Goal: Transaction & Acquisition: Purchase product/service

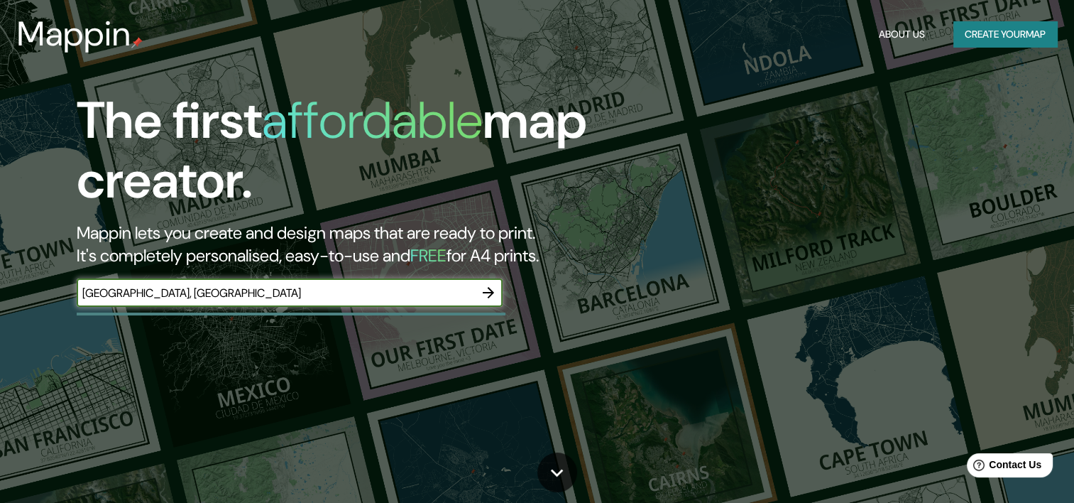
type input "[GEOGRAPHIC_DATA], [GEOGRAPHIC_DATA]"
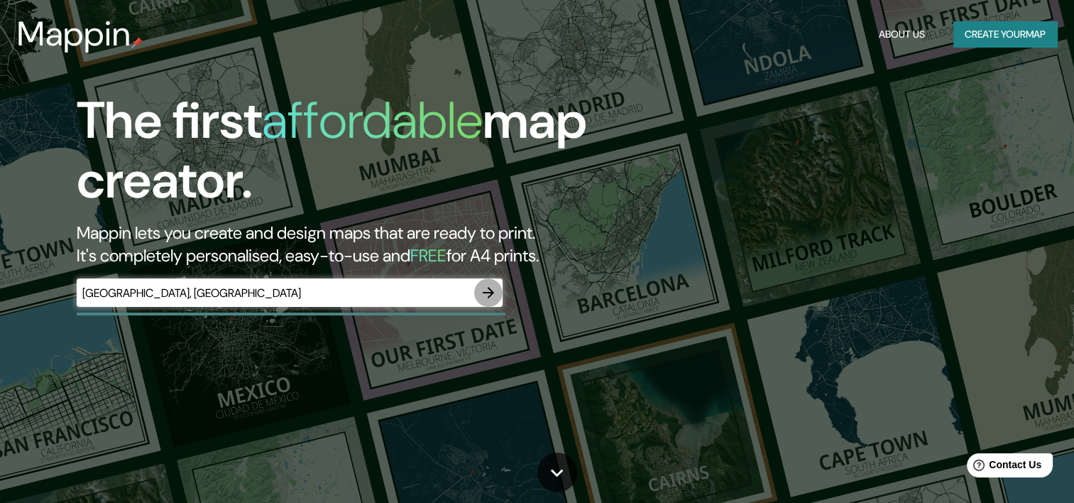
click at [492, 294] on icon "button" at bounding box center [488, 292] width 17 height 17
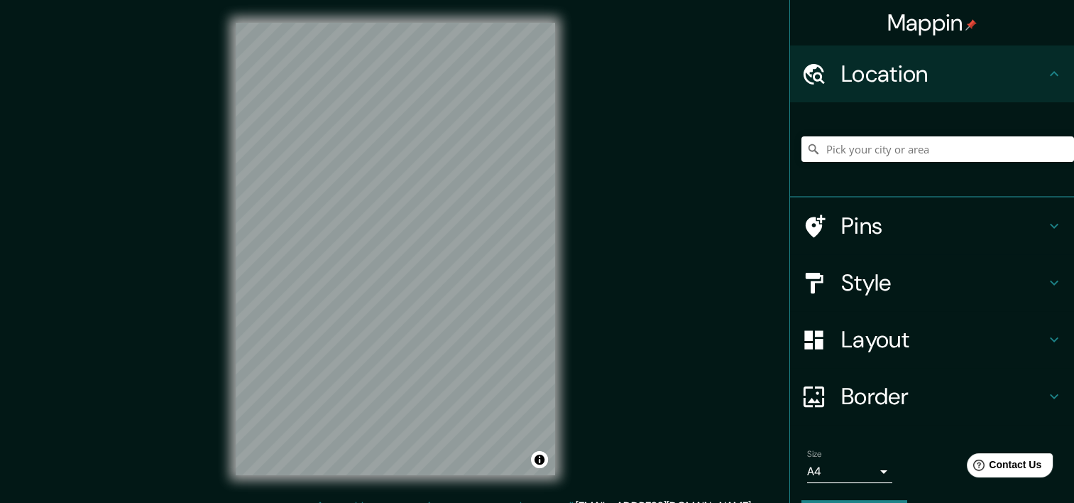
click at [903, 292] on h4 "Style" at bounding box center [943, 282] width 204 height 28
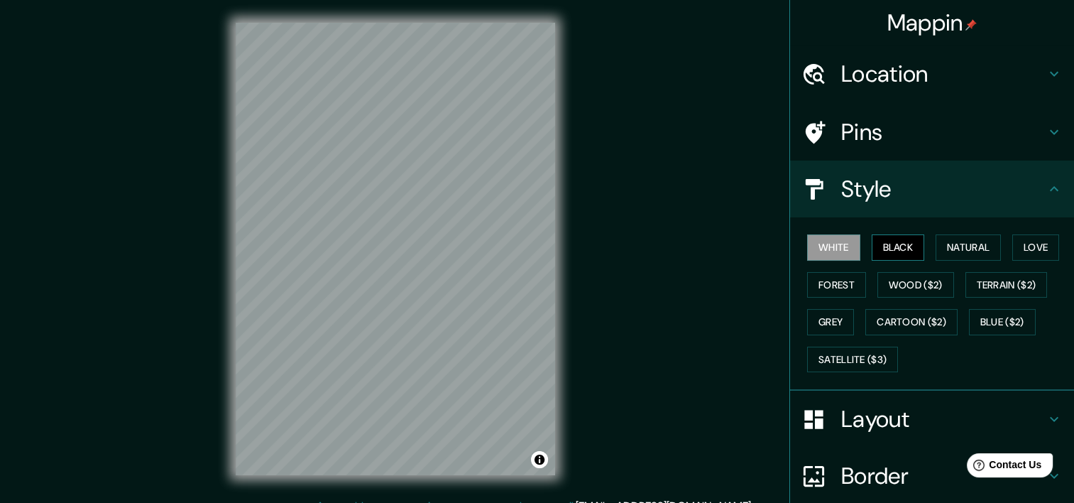
click at [889, 253] on button "Black" at bounding box center [898, 247] width 53 height 26
click at [1024, 133] on h4 "Pins" at bounding box center [943, 132] width 204 height 28
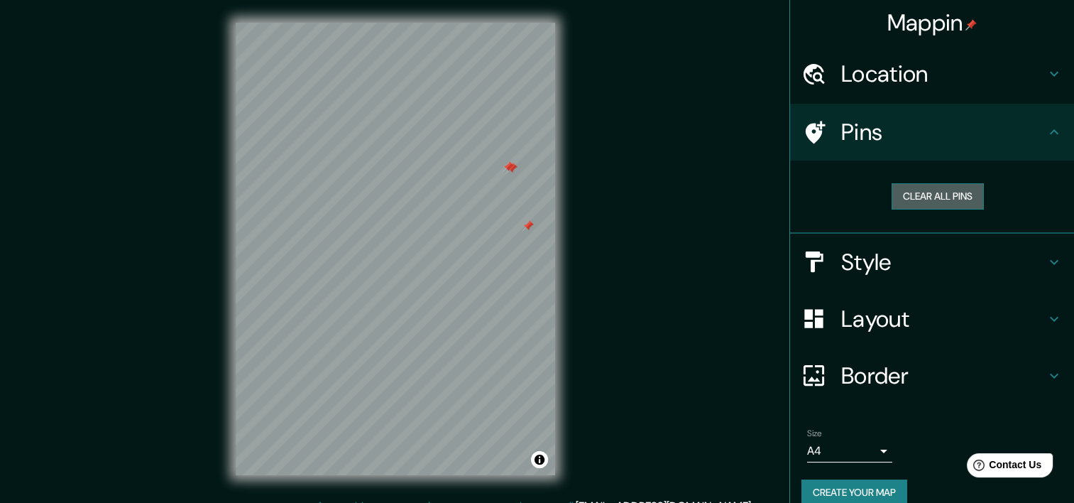
click at [955, 203] on button "Clear all pins" at bounding box center [937, 196] width 92 height 26
click at [997, 137] on h4 "Pins" at bounding box center [943, 132] width 204 height 28
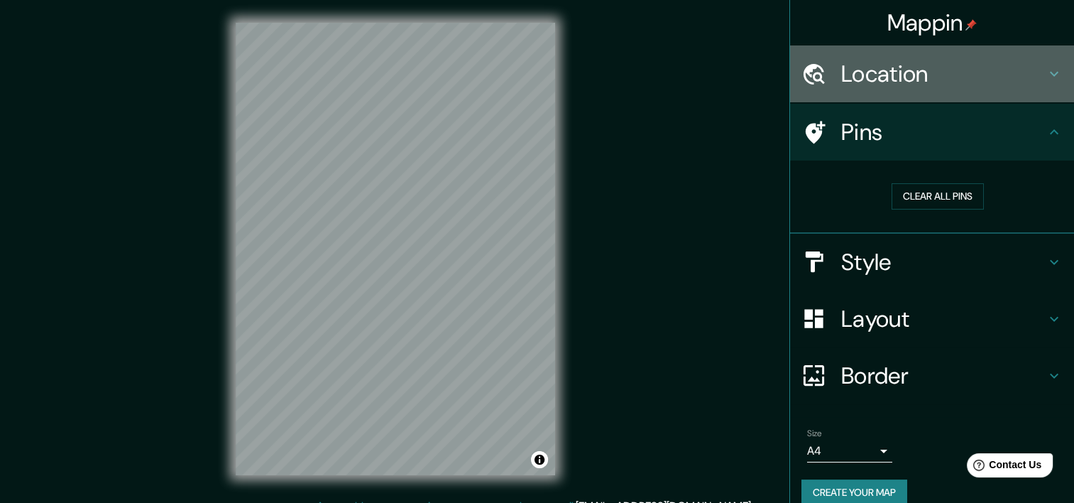
click at [992, 88] on div "Location" at bounding box center [932, 73] width 284 height 57
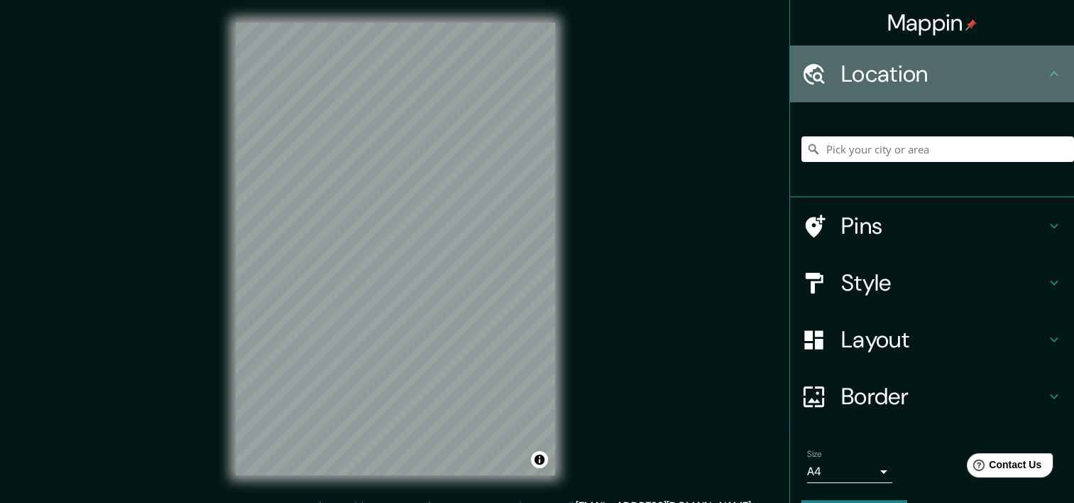
click at [992, 88] on div "Location" at bounding box center [932, 73] width 284 height 57
click at [1032, 77] on h4 "Location" at bounding box center [943, 74] width 204 height 28
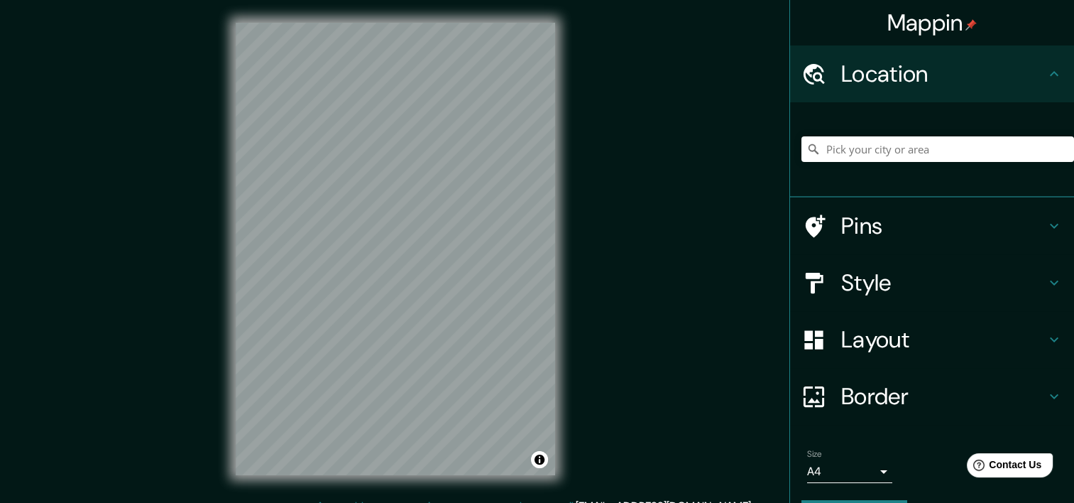
click at [1046, 278] on icon at bounding box center [1054, 282] width 17 height 17
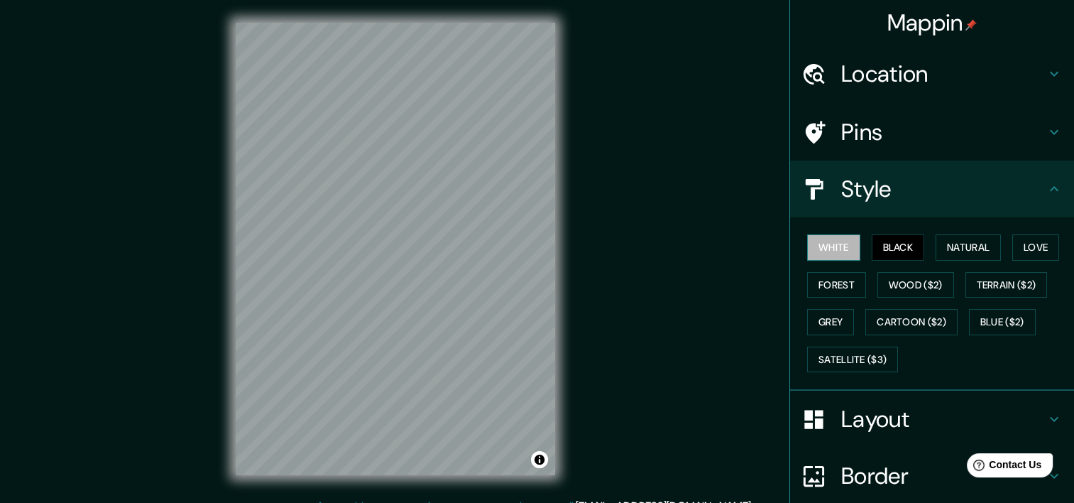
click at [843, 246] on button "White" at bounding box center [833, 247] width 53 height 26
click at [889, 246] on button "Black" at bounding box center [898, 247] width 53 height 26
click at [1031, 415] on h4 "Layout" at bounding box center [943, 419] width 204 height 28
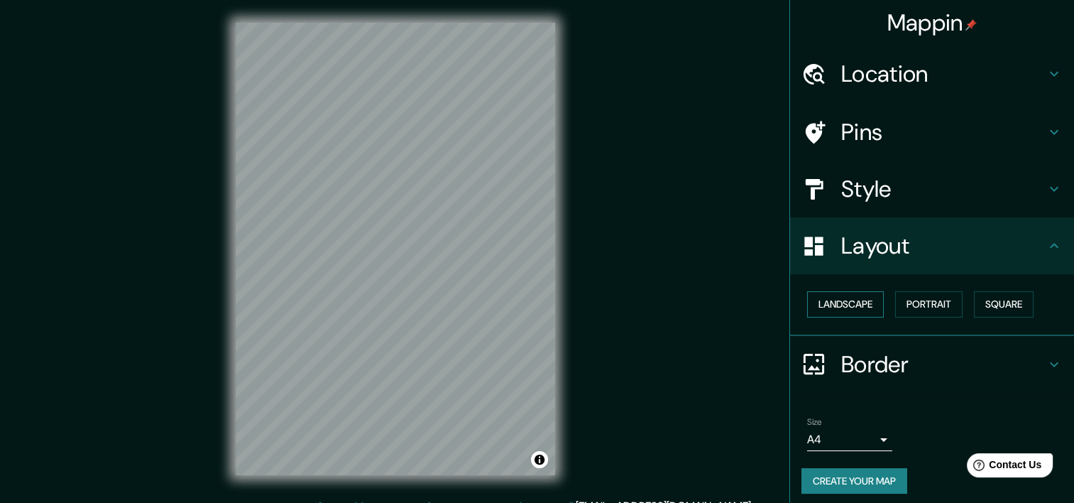
click at [860, 308] on button "Landscape" at bounding box center [845, 304] width 77 height 26
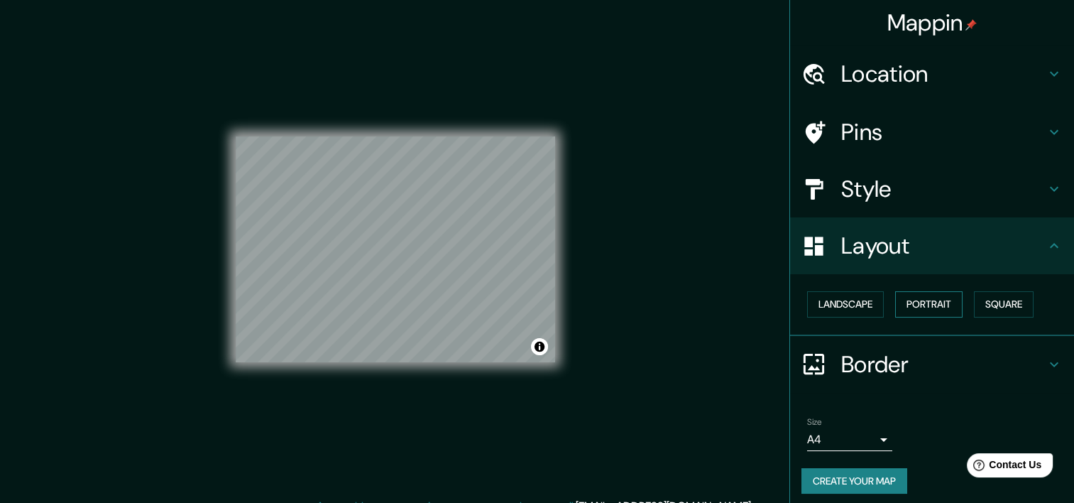
click at [933, 304] on button "Portrait" at bounding box center [928, 304] width 67 height 26
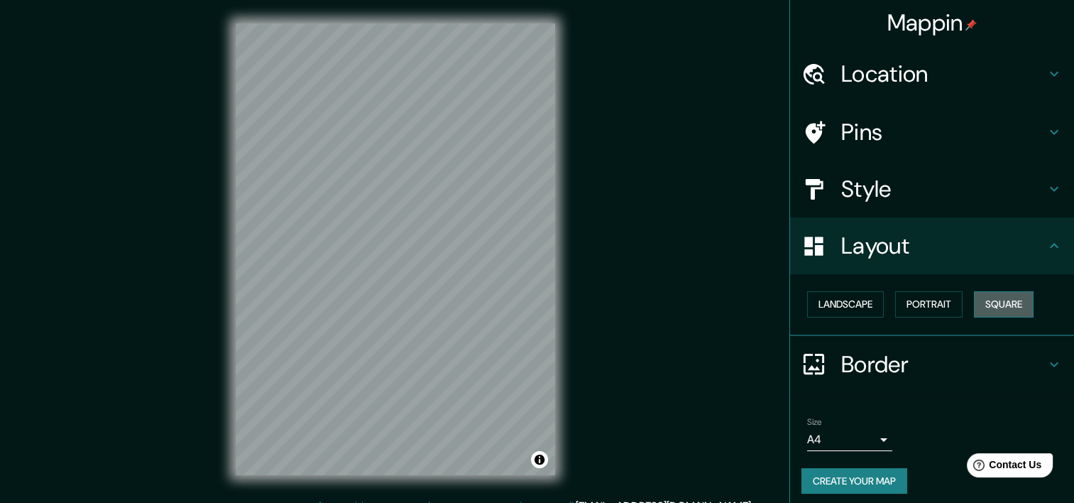
click at [1002, 301] on button "Square" at bounding box center [1004, 304] width 60 height 26
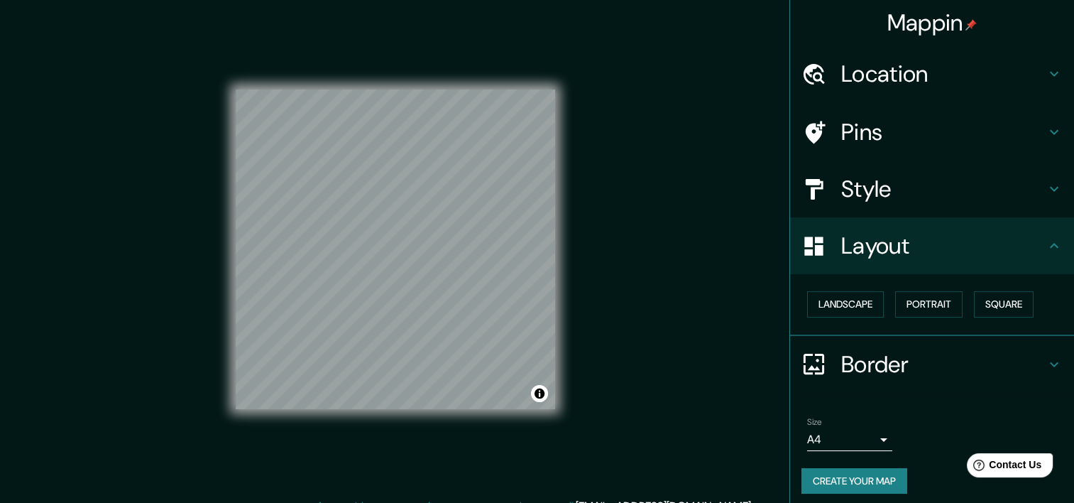
click at [926, 197] on h4 "Style" at bounding box center [943, 189] width 204 height 28
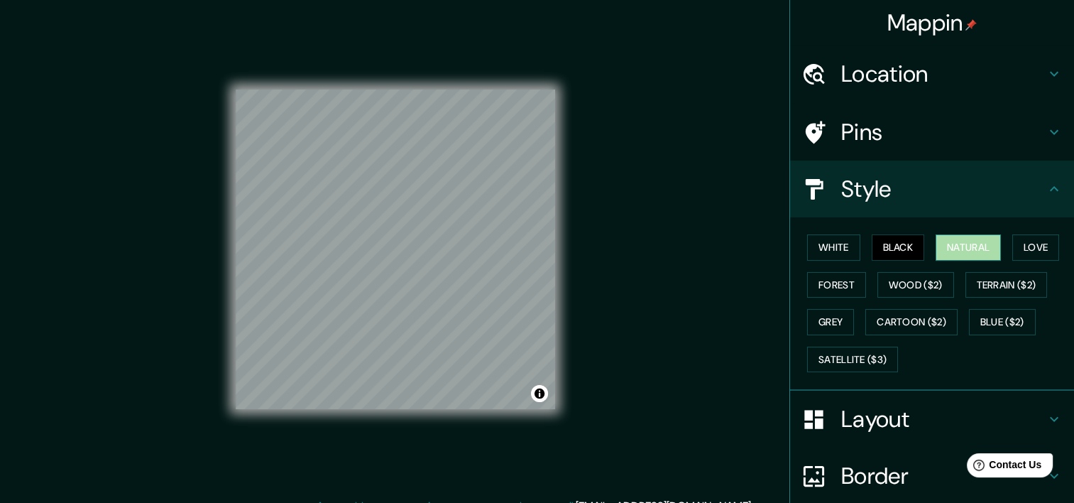
click at [973, 240] on button "Natural" at bounding box center [968, 247] width 65 height 26
click at [829, 244] on button "White" at bounding box center [833, 247] width 53 height 26
click at [891, 236] on button "Black" at bounding box center [898, 247] width 53 height 26
click at [1039, 245] on button "Love" at bounding box center [1035, 247] width 47 height 26
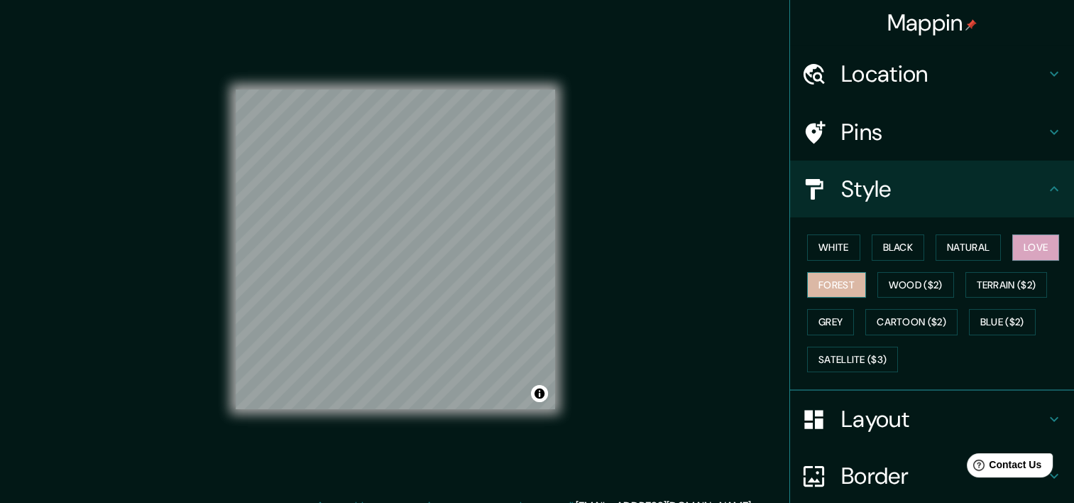
click at [838, 282] on button "Forest" at bounding box center [836, 285] width 59 height 26
click at [906, 281] on button "Wood ($2)" at bounding box center [915, 285] width 77 height 26
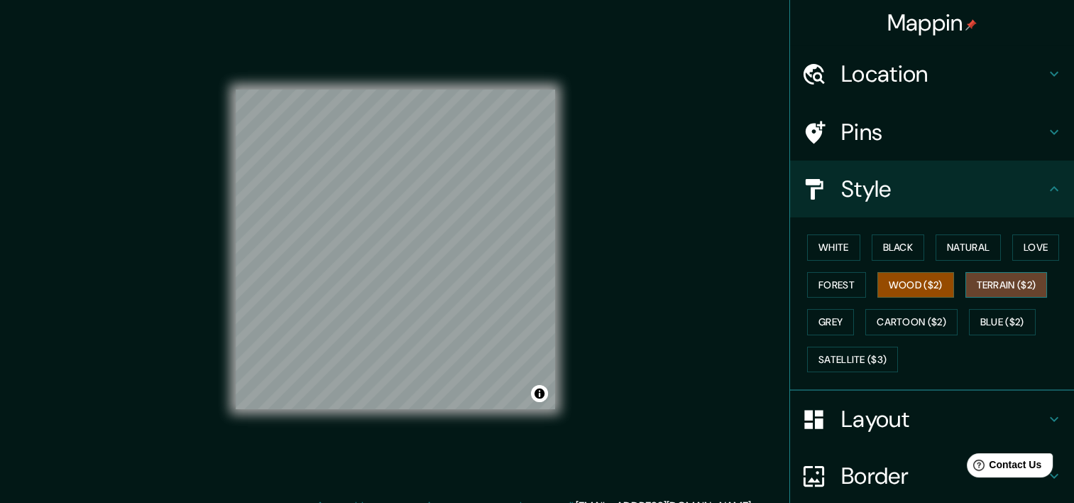
click at [976, 284] on button "Terrain ($2)" at bounding box center [1006, 285] width 82 height 26
click at [834, 319] on button "Grey" at bounding box center [830, 322] width 47 height 26
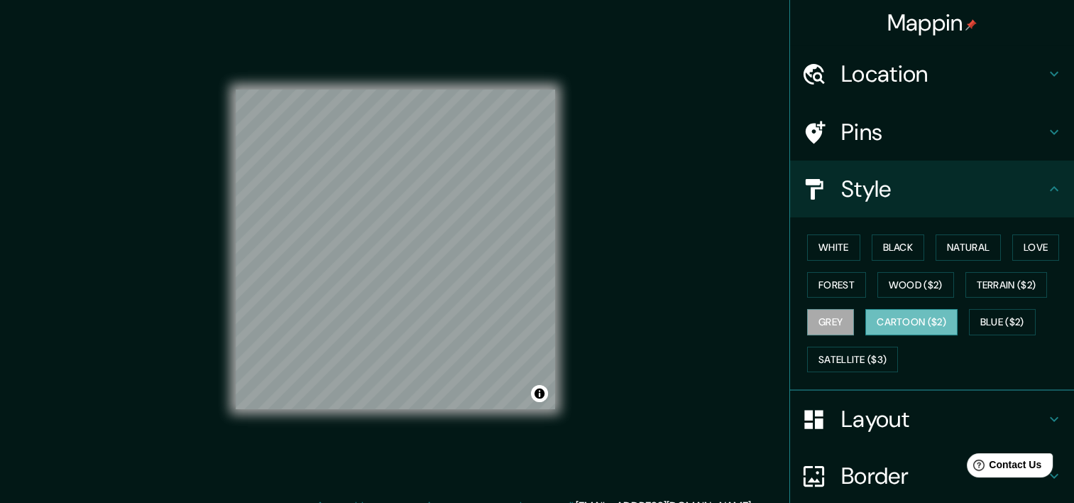
click at [923, 316] on button "Cartoon ($2)" at bounding box center [911, 322] width 92 height 26
click at [979, 311] on button "Blue ($2)" at bounding box center [1002, 322] width 67 height 26
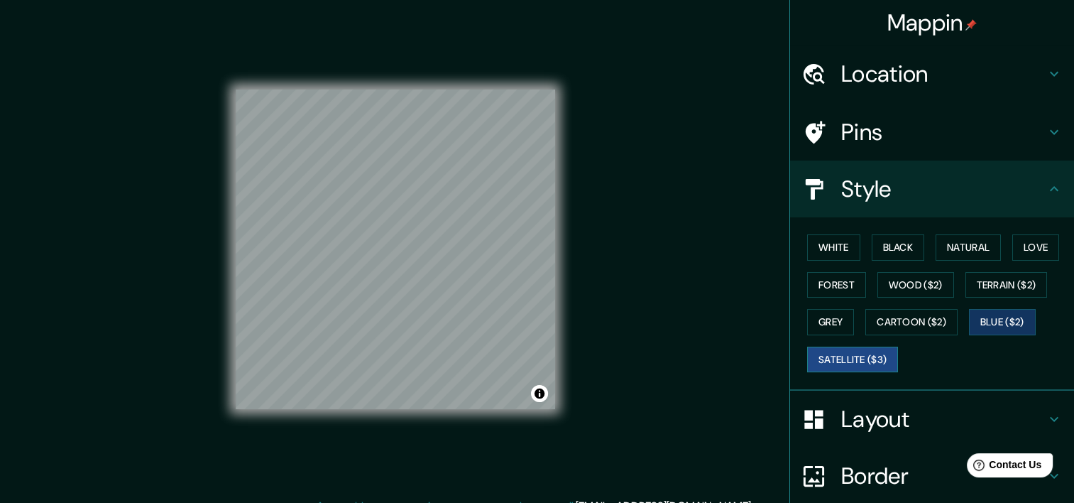
click at [857, 352] on button "Satellite ($3)" at bounding box center [852, 359] width 91 height 26
click at [892, 247] on button "Black" at bounding box center [898, 247] width 53 height 26
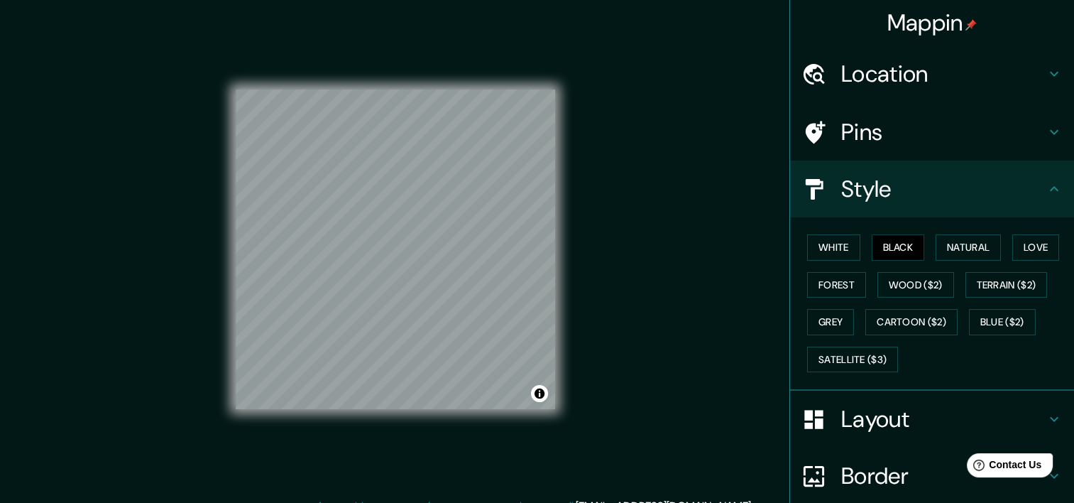
click at [887, 344] on div "White Black Natural Love Forest Wood ($2) Terrain ($2) Grey Cartoon ($2) Blue (…" at bounding box center [937, 303] width 273 height 149
click at [862, 361] on button "Satellite ($3)" at bounding box center [852, 359] width 91 height 26
click at [903, 248] on button "Black" at bounding box center [898, 247] width 53 height 26
click at [855, 355] on button "Satellite ($3)" at bounding box center [852, 359] width 91 height 26
click at [890, 247] on button "Black" at bounding box center [898, 247] width 53 height 26
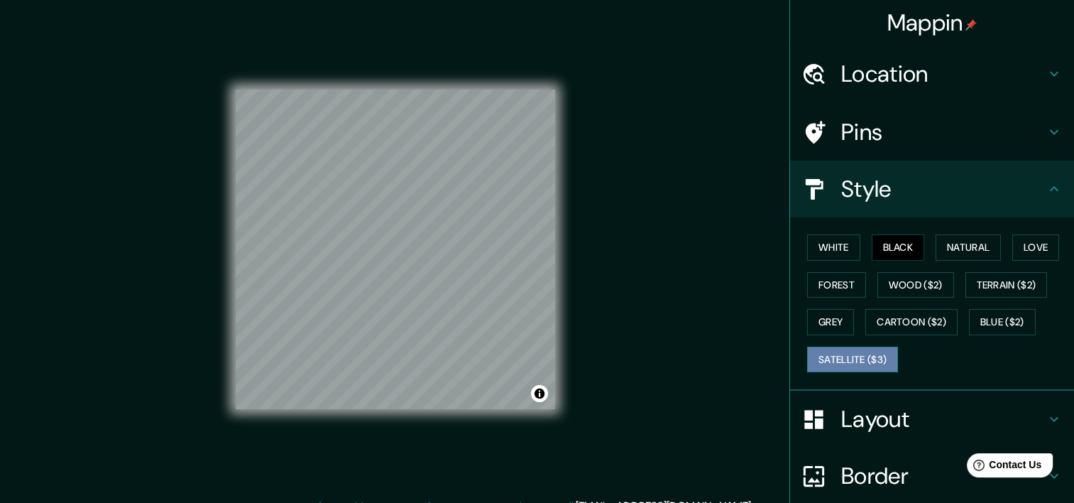
click at [845, 354] on button "Satellite ($3)" at bounding box center [852, 359] width 91 height 26
click at [542, 398] on button "Toggle attribution" at bounding box center [539, 393] width 17 height 17
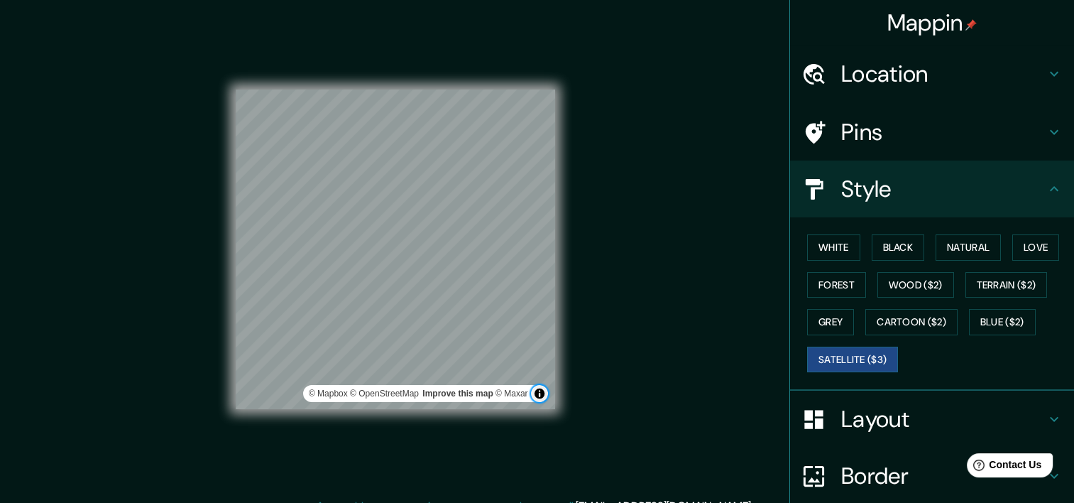
click at [540, 395] on button "Toggle attribution" at bounding box center [539, 393] width 17 height 17
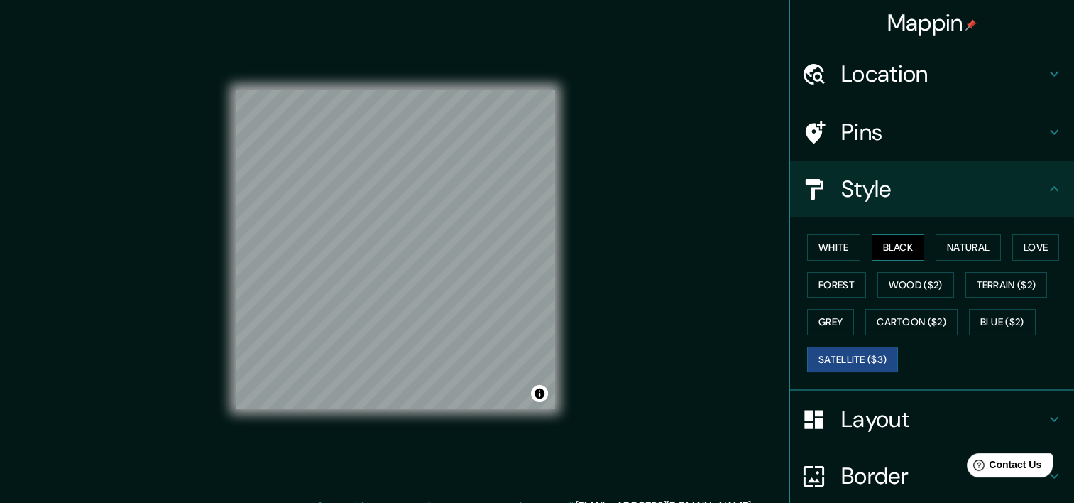
click at [891, 238] on button "Black" at bounding box center [898, 247] width 53 height 26
click at [1027, 419] on h4 "Layout" at bounding box center [943, 419] width 204 height 28
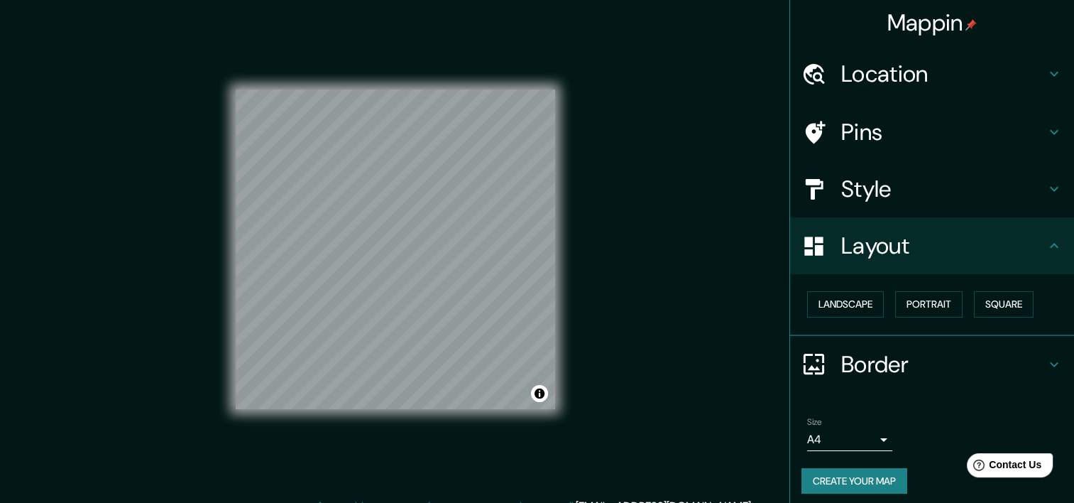
scroll to position [6, 0]
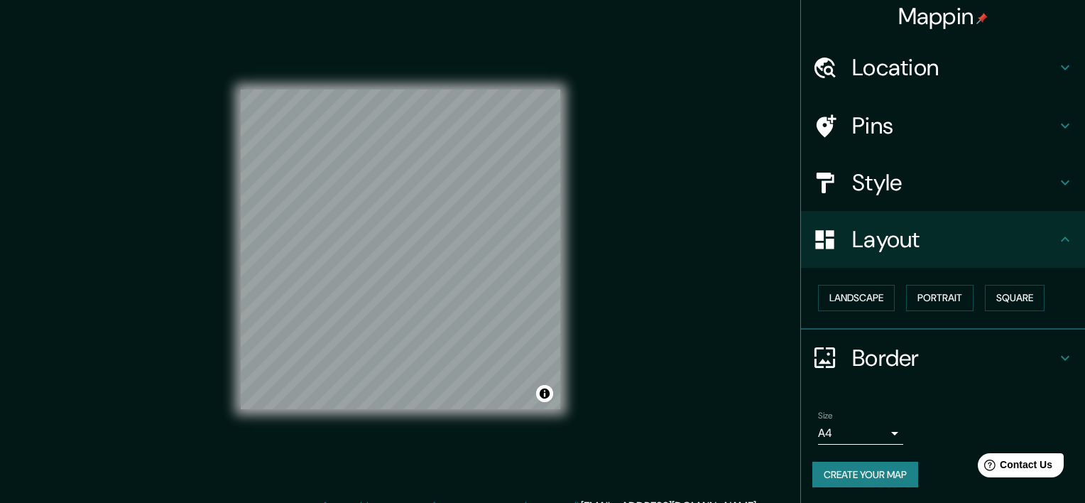
click at [864, 433] on body "Mappin Location Pins Style Layout Landscape Portrait Square Border Choose a bor…" at bounding box center [542, 251] width 1085 height 503
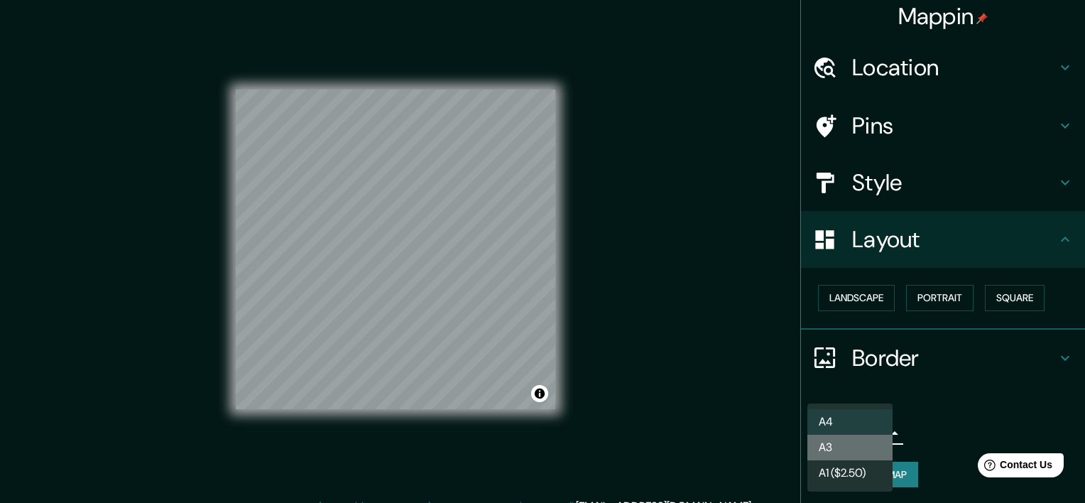
click at [840, 454] on li "A3" at bounding box center [849, 447] width 85 height 26
type input "a4"
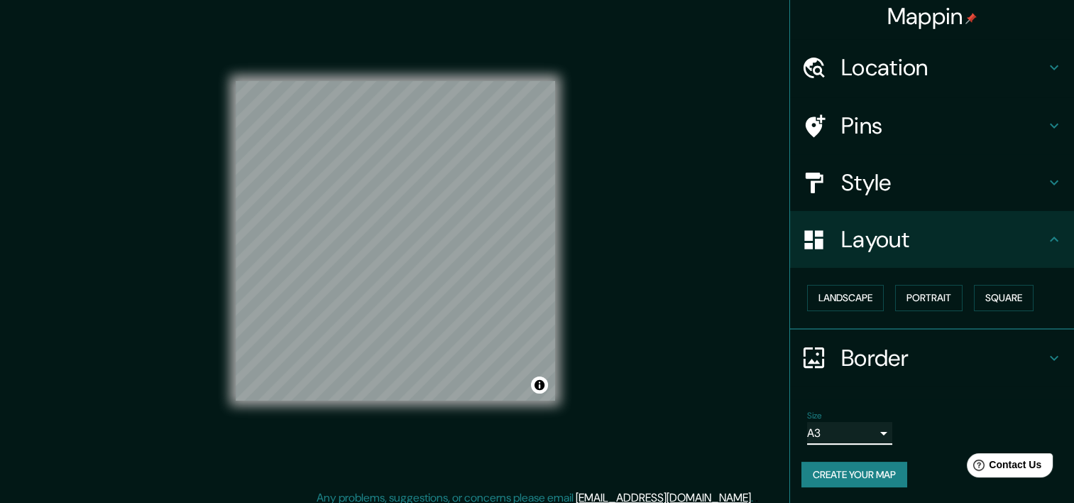
scroll to position [18, 0]
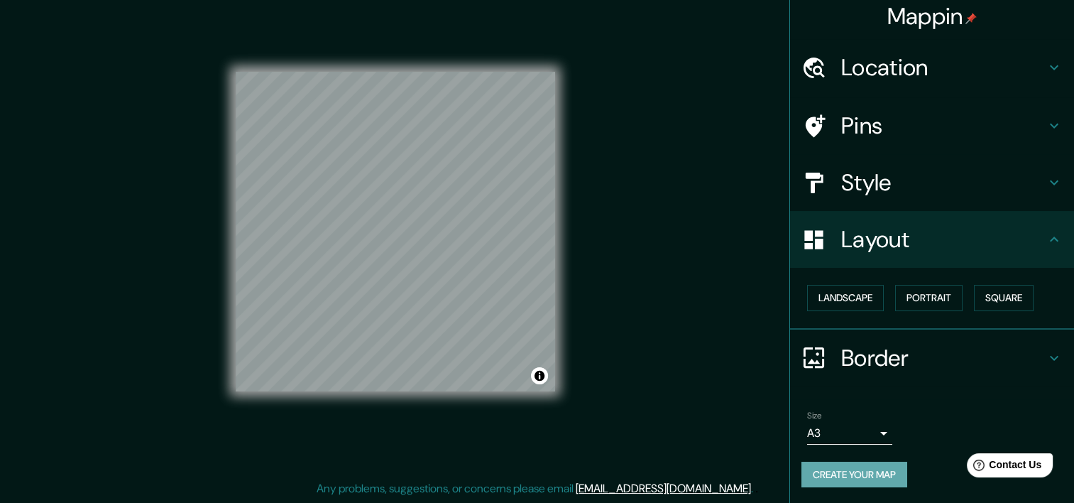
click at [834, 475] on button "Create your map" at bounding box center [854, 474] width 106 height 26
click at [885, 475] on button "Create your map" at bounding box center [854, 474] width 106 height 26
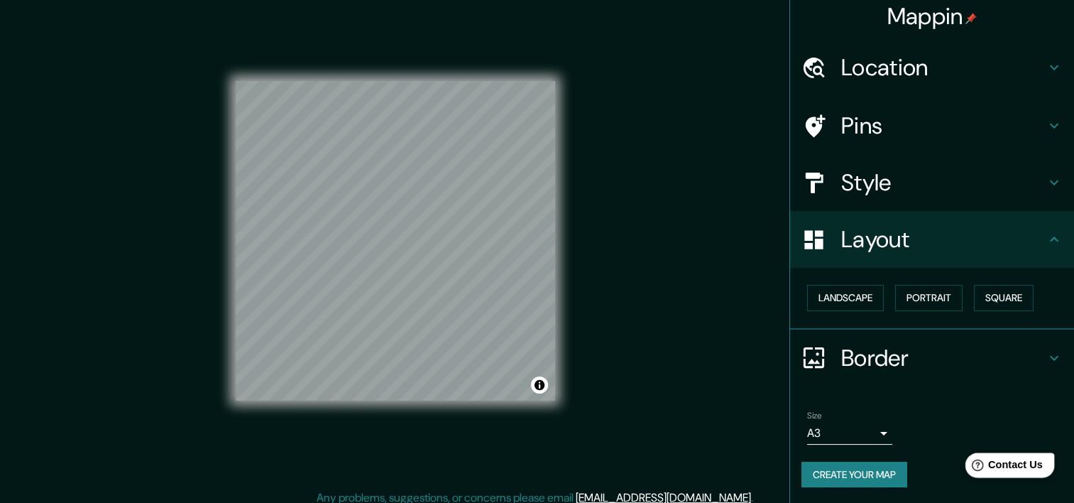
scroll to position [0, 0]
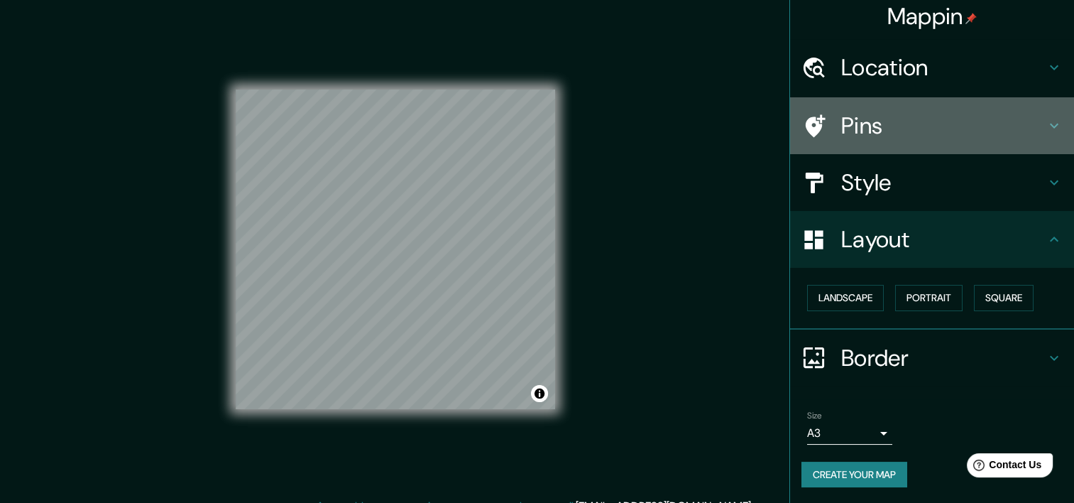
click at [1048, 117] on icon at bounding box center [1054, 125] width 17 height 17
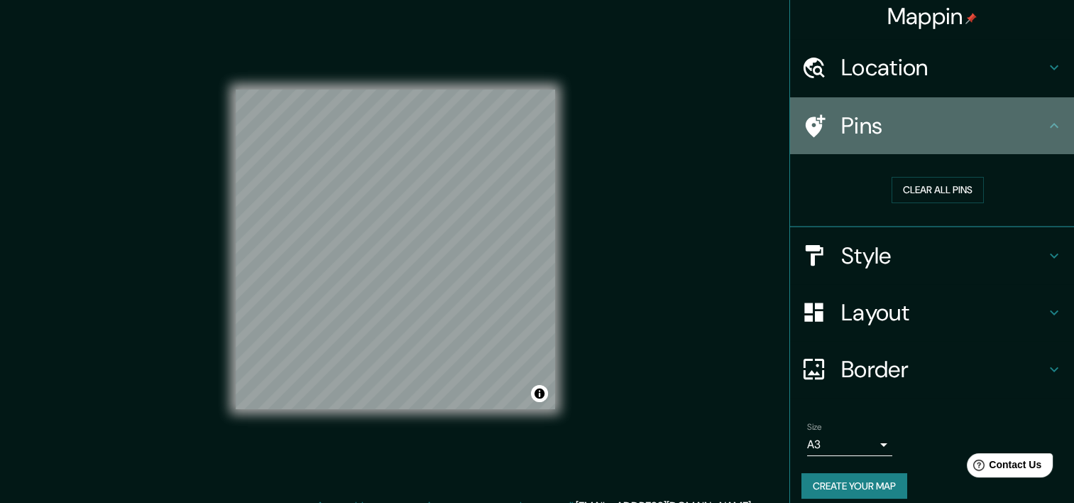
click at [1048, 117] on icon at bounding box center [1054, 125] width 17 height 17
